Goal: Book appointment/travel/reservation

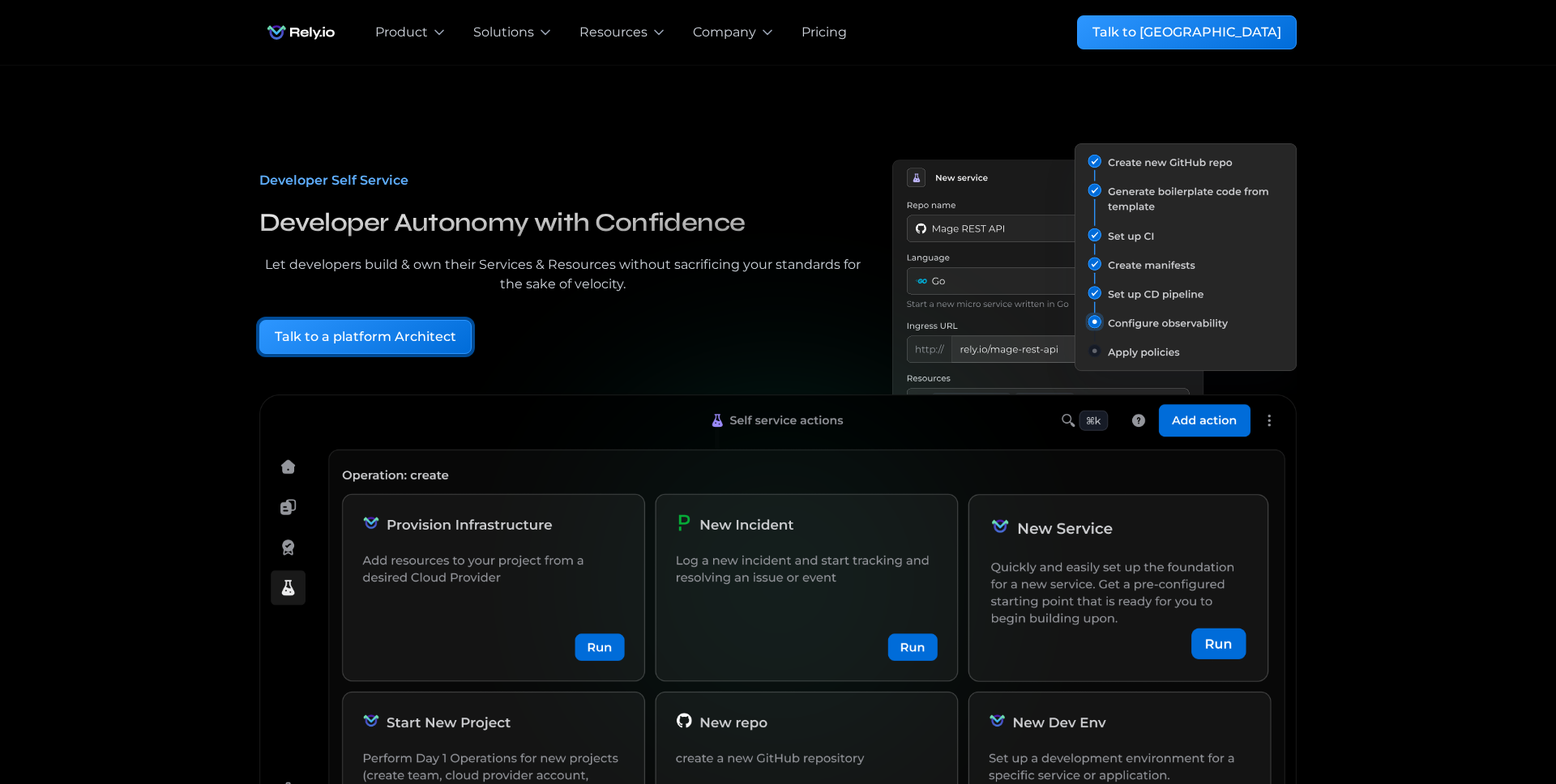
click at [387, 339] on div "Talk to a platform Architect" at bounding box center [365, 337] width 182 height 19
click at [377, 335] on div "Talk to a platform Architect" at bounding box center [365, 337] width 182 height 19
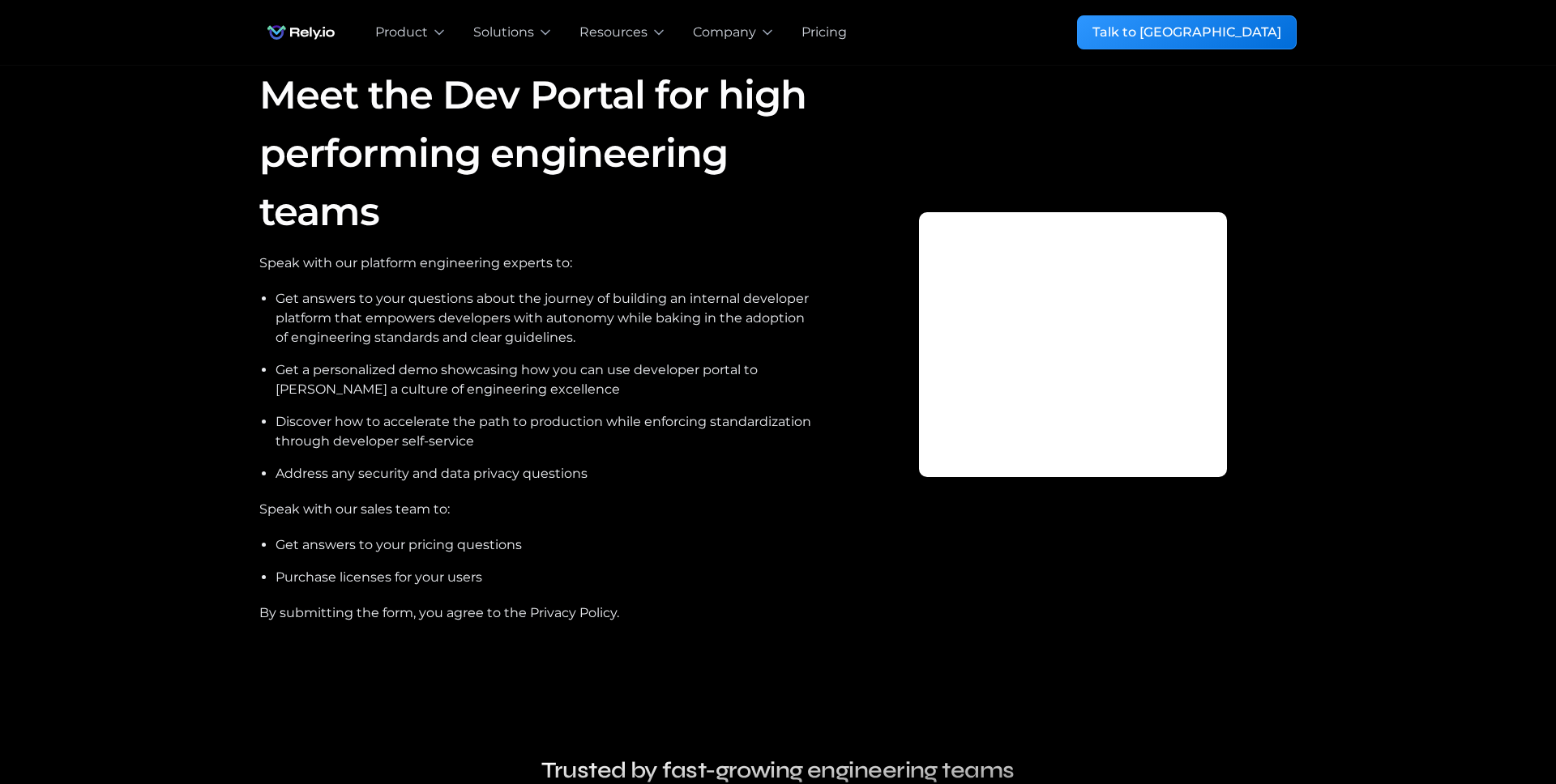
click at [1007, 539] on div at bounding box center [1073, 344] width 447 height 557
